Goal: Obtain resource: Download file/media

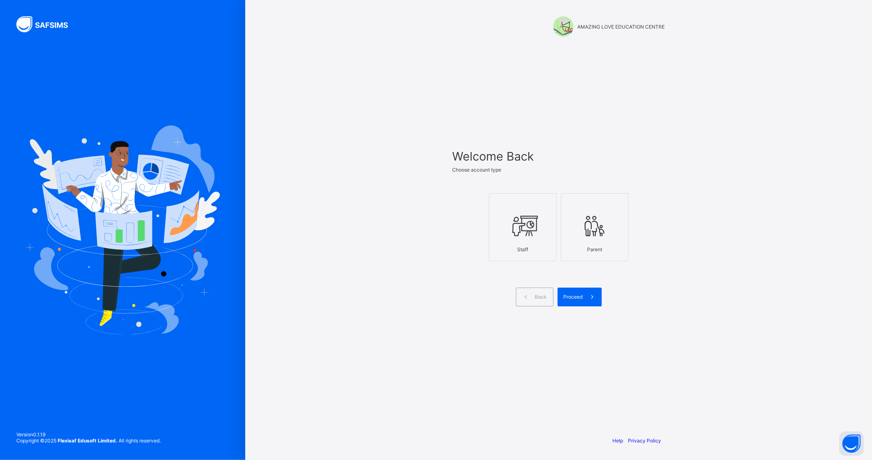
click at [519, 234] on icon at bounding box center [523, 226] width 29 height 25
click at [586, 299] on span at bounding box center [592, 297] width 19 height 19
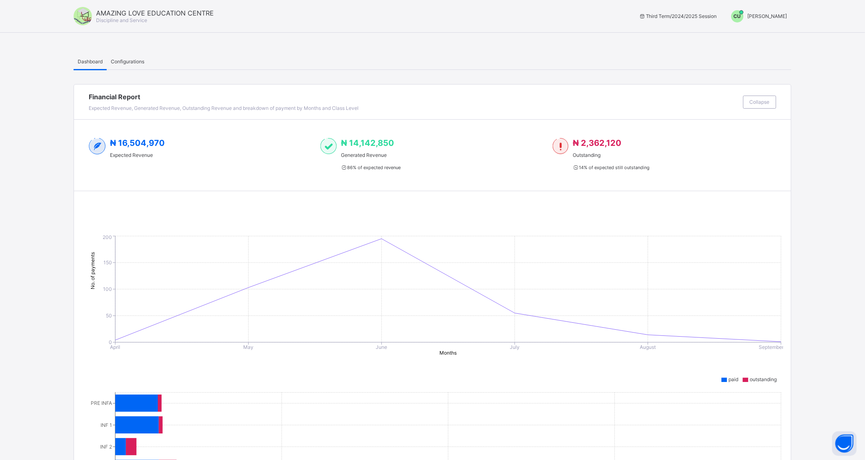
click at [768, 18] on span "[PERSON_NAME]" at bounding box center [768, 16] width 40 height 6
click at [766, 36] on span "Switch to Admin View" at bounding box center [757, 34] width 62 height 9
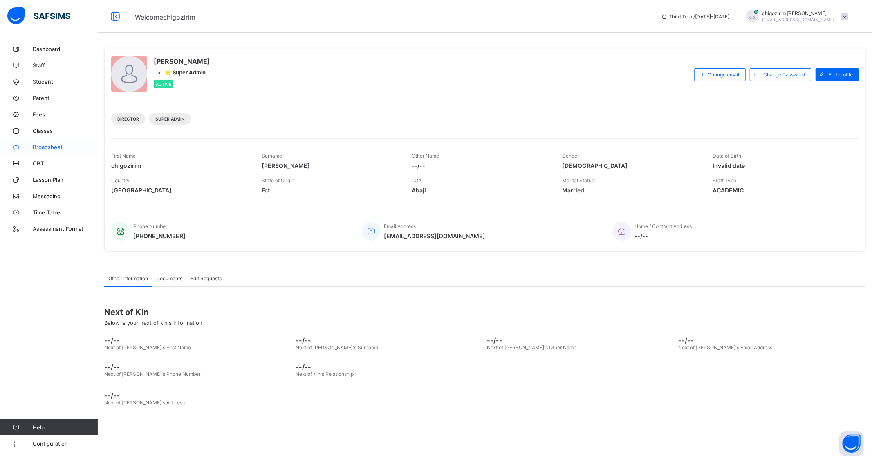
click at [48, 148] on span "Broadsheet" at bounding box center [65, 147] width 65 height 7
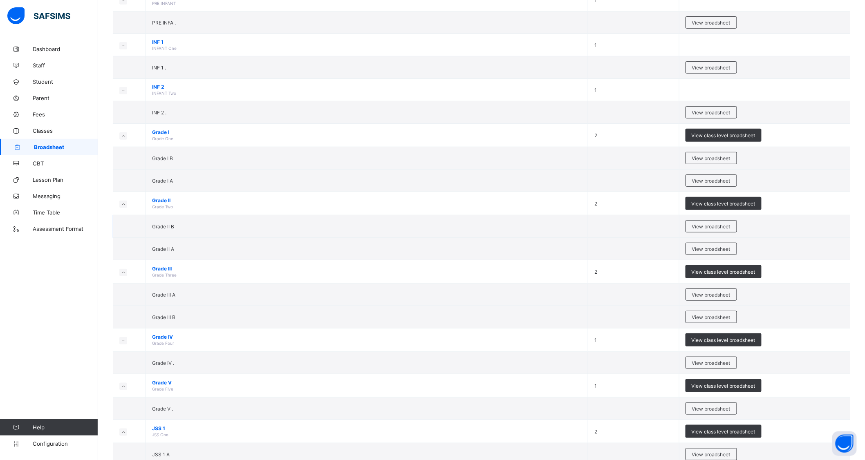
scroll to position [136, 0]
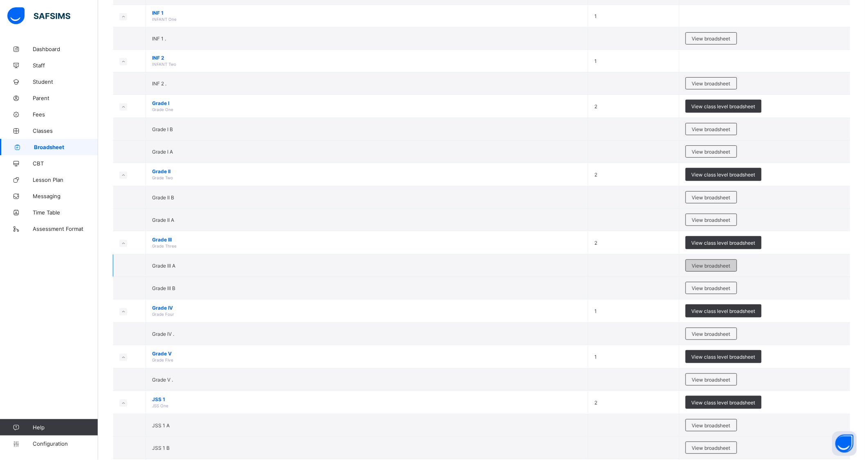
click at [720, 264] on span "View broadsheet" at bounding box center [711, 266] width 38 height 6
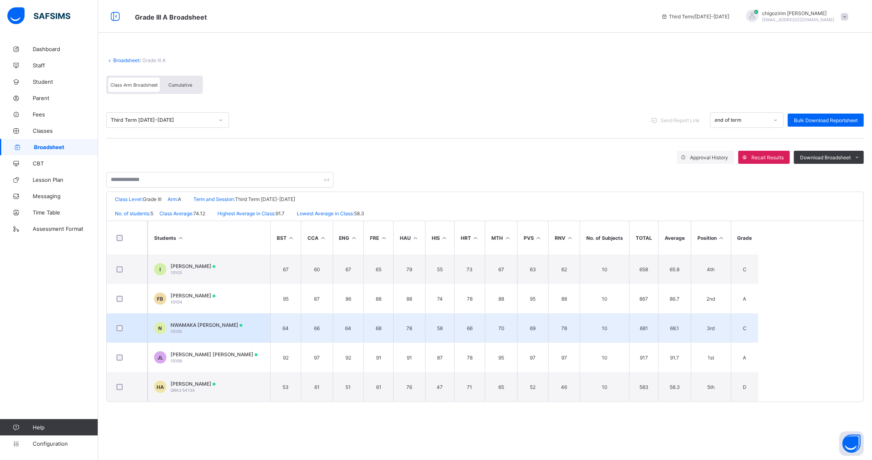
click at [212, 323] on span "NWAMAKA [PERSON_NAME]" at bounding box center [207, 325] width 72 height 6
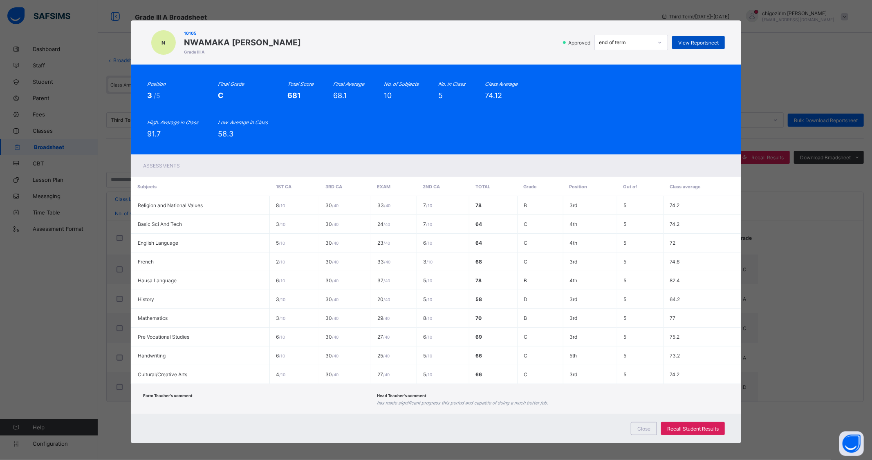
click at [683, 38] on div "View Reportsheet" at bounding box center [698, 42] width 53 height 13
click at [641, 426] on span "Close" at bounding box center [643, 429] width 13 height 6
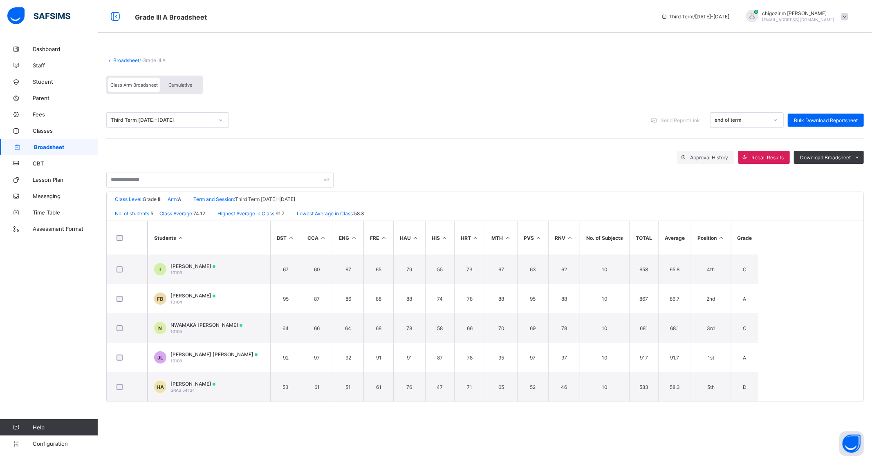
click at [132, 59] on link "Broadsheet" at bounding box center [126, 60] width 26 height 6
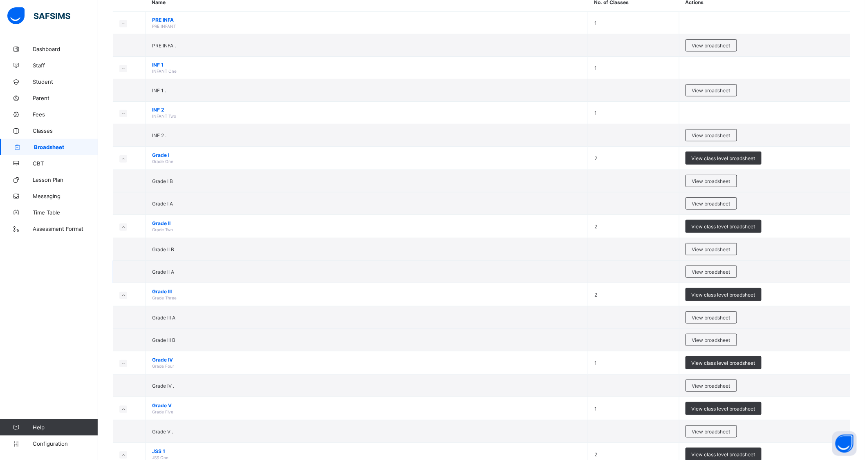
scroll to position [136, 0]
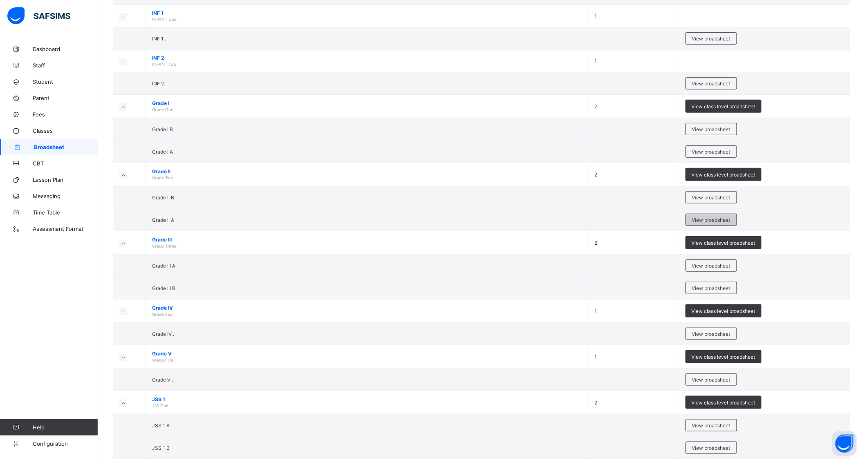
click at [721, 218] on span "View broadsheet" at bounding box center [711, 220] width 38 height 6
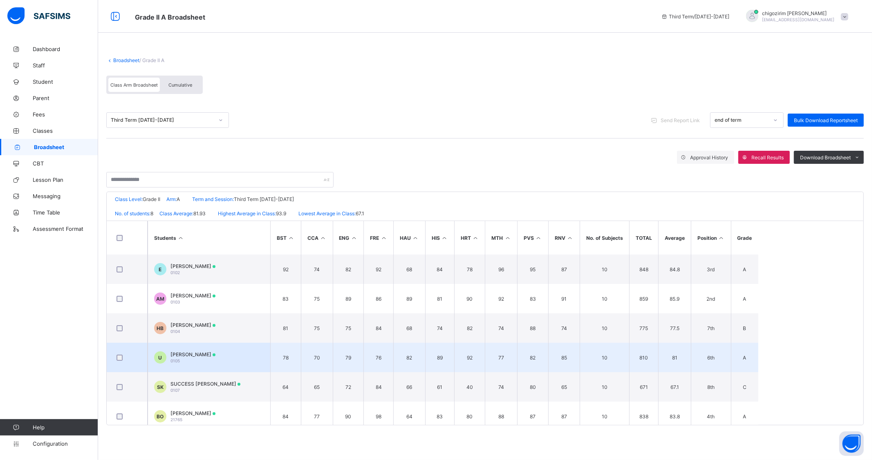
click at [207, 353] on span "[PERSON_NAME]" at bounding box center [193, 355] width 45 height 6
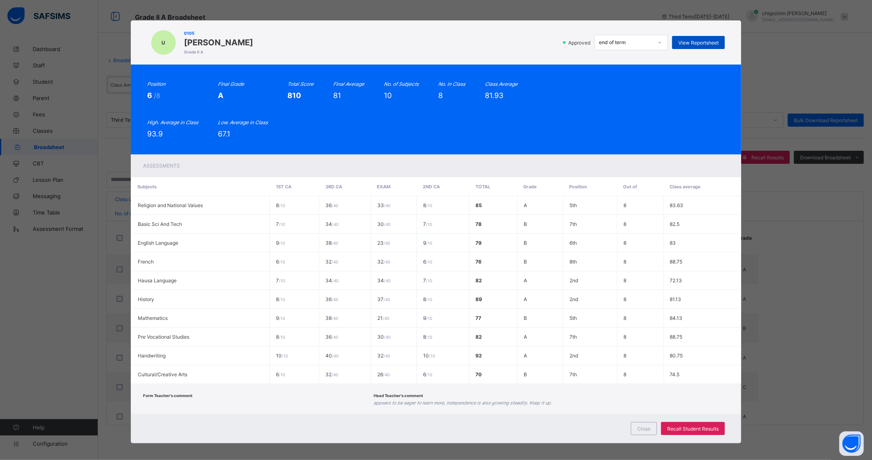
click at [709, 40] on span "View Reportsheet" at bounding box center [698, 43] width 40 height 6
click at [642, 426] on span "Close" at bounding box center [643, 429] width 13 height 6
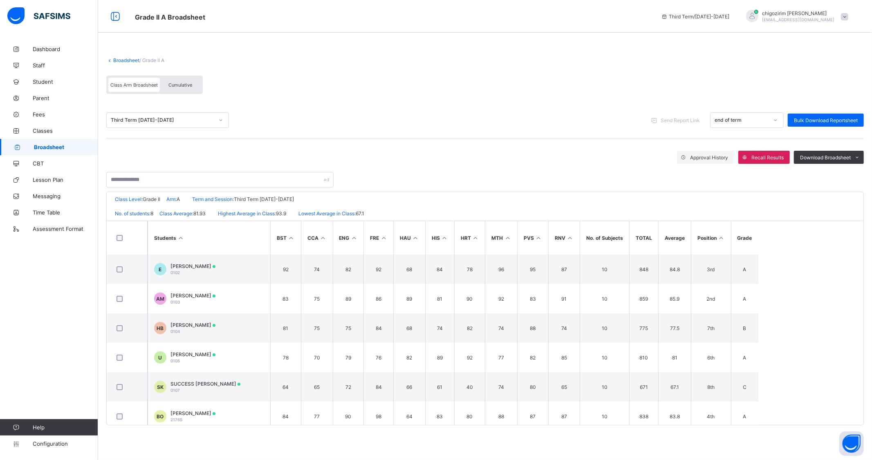
click at [720, 236] on icon at bounding box center [721, 238] width 7 height 6
click at [178, 86] on span "Cumulative" at bounding box center [180, 85] width 24 height 6
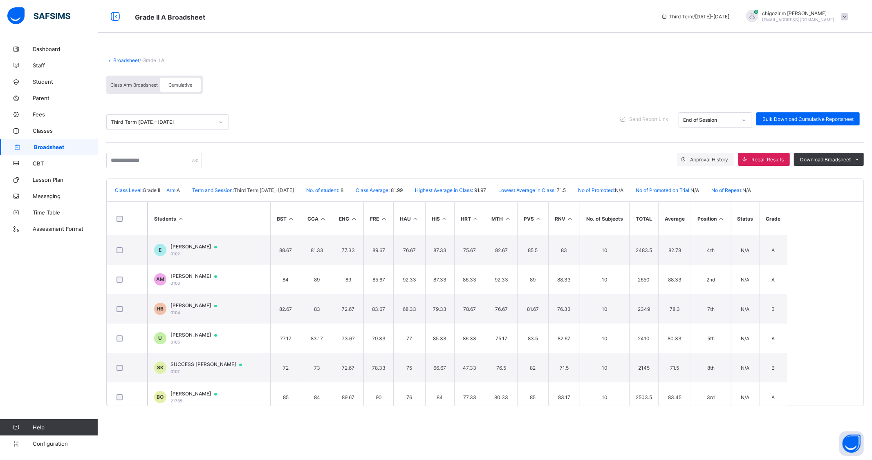
click at [721, 218] on icon at bounding box center [721, 219] width 7 height 6
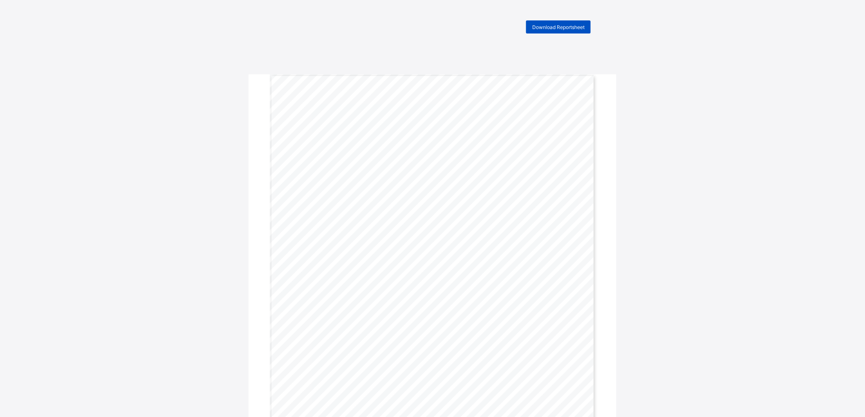
click at [566, 24] on span "Download Reportsheet" at bounding box center [558, 27] width 52 height 6
click at [570, 24] on span "Download Reportsheet" at bounding box center [558, 27] width 52 height 6
